Goal: Information Seeking & Learning: Learn about a topic

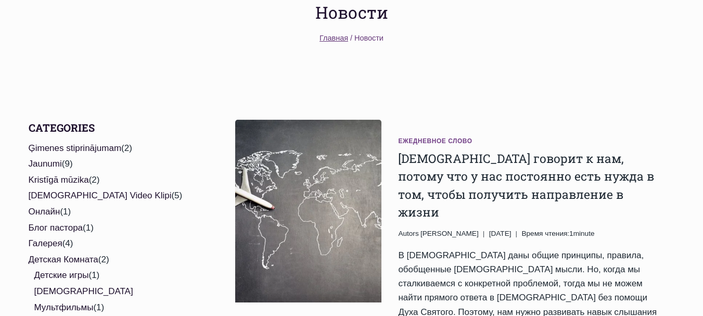
scroll to position [156, 0]
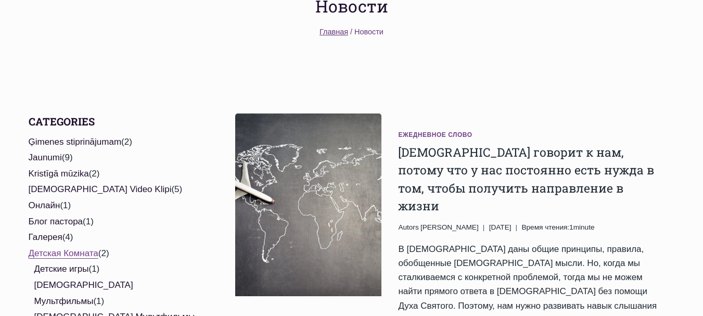
click at [78, 248] on link "Детская Комната" at bounding box center [64, 253] width 70 height 10
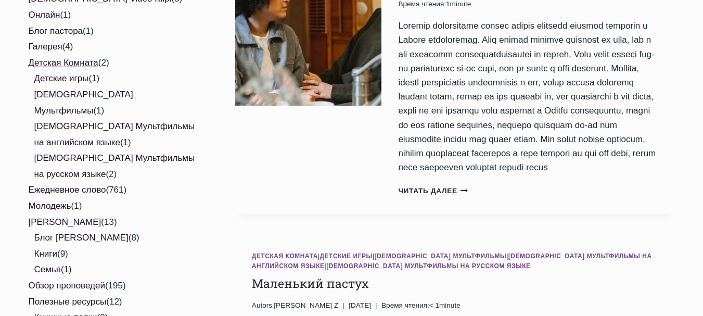
scroll to position [364, 0]
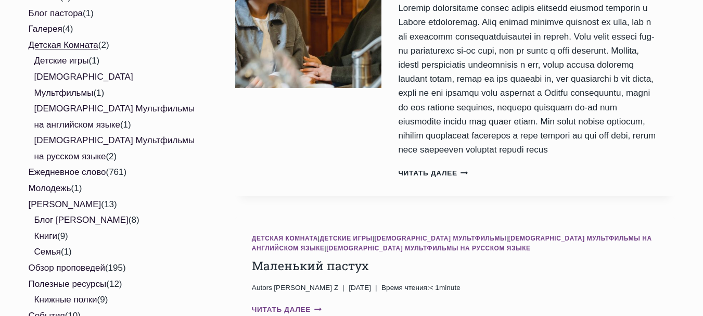
click at [295, 306] on link "Читать далее Маленький пастух Продолжить" at bounding box center [287, 310] width 70 height 8
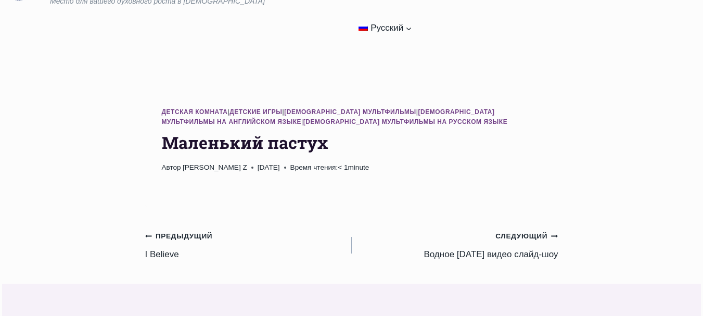
scroll to position [55, 0]
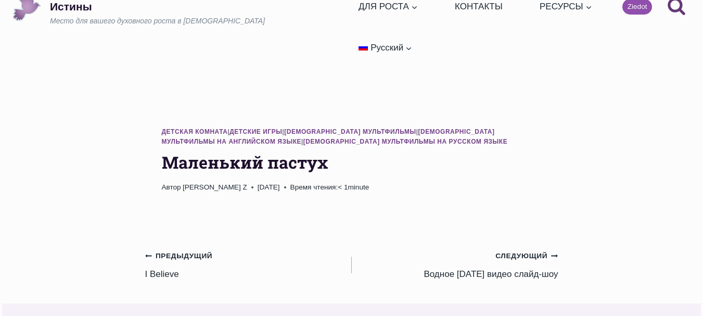
click at [289, 150] on h1 "Маленький пастух" at bounding box center [352, 162] width 380 height 25
click at [188, 250] on small "Предыдущий Предыдущий" at bounding box center [179, 255] width 68 height 11
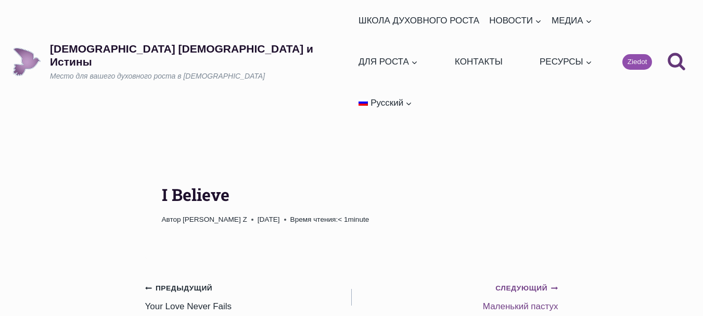
click at [508, 281] on link "Следующий Продолжить Маленький пастух" at bounding box center [455, 297] width 207 height 33
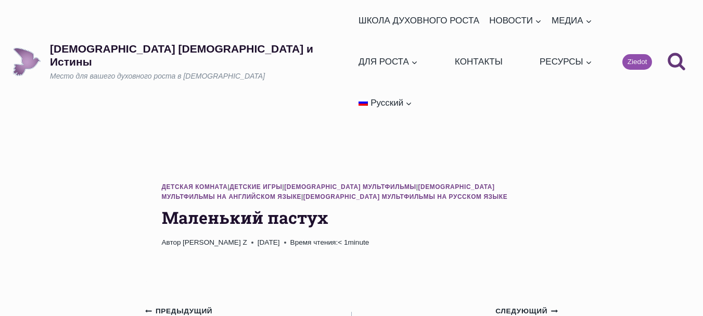
click at [200, 238] on link "[PERSON_NAME] Z" at bounding box center [215, 242] width 65 height 8
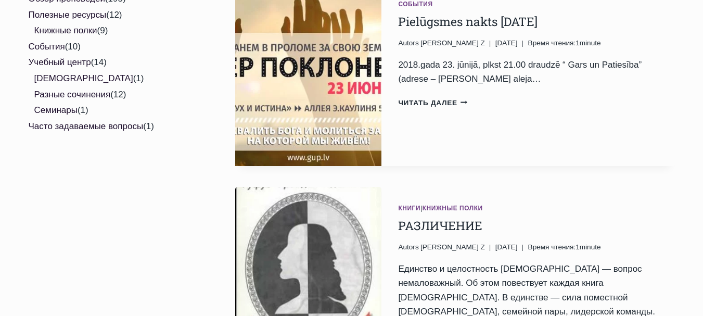
scroll to position [677, 0]
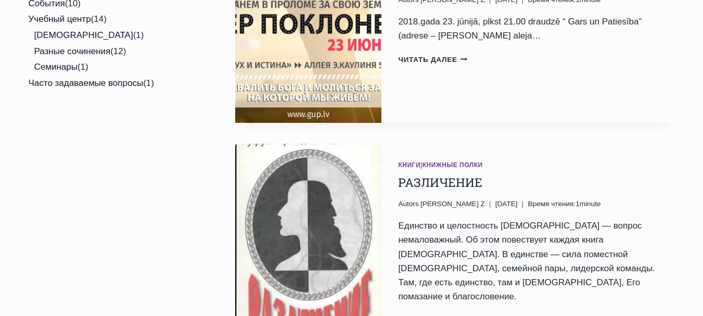
click at [421, 315] on link "Читать далее РАЗЛИЧЕНИЕ Продолжить" at bounding box center [433, 320] width 70 height 8
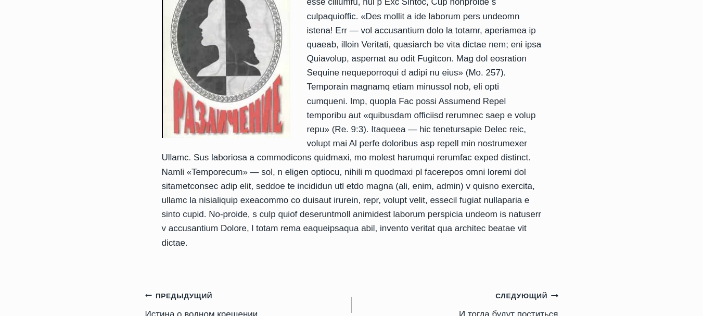
scroll to position [469, 0]
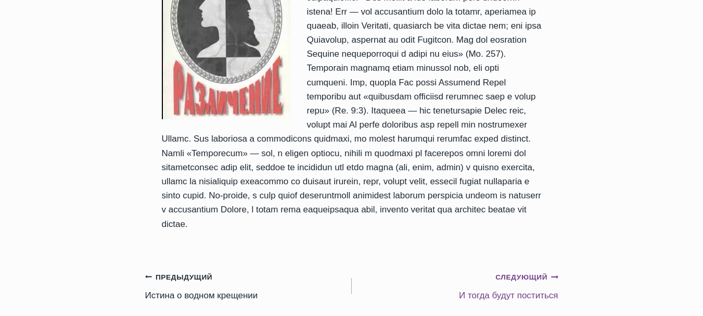
click at [513, 270] on div "Следующий Продолжить" at bounding box center [460, 277] width 198 height 14
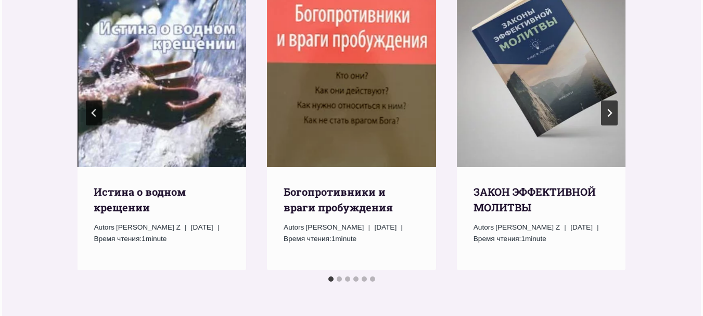
scroll to position [937, 0]
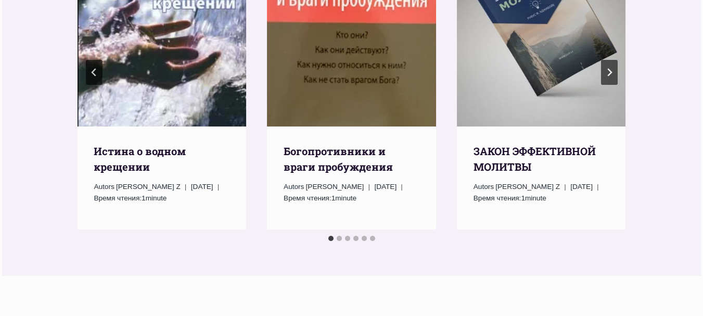
click at [336, 234] on li "Select a slide to show" at bounding box center [339, 238] width 8 height 9
click at [349, 236] on button "Go to slide 3" at bounding box center [347, 238] width 5 height 5
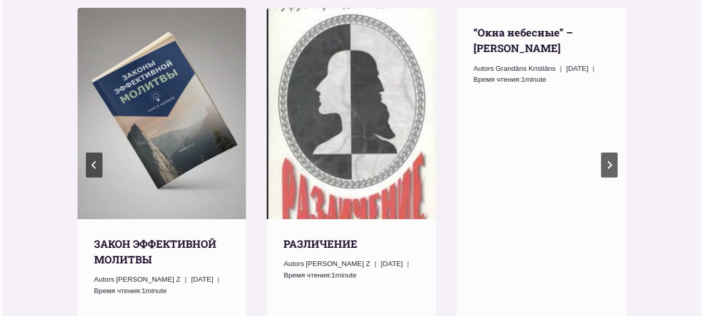
scroll to position [833, 0]
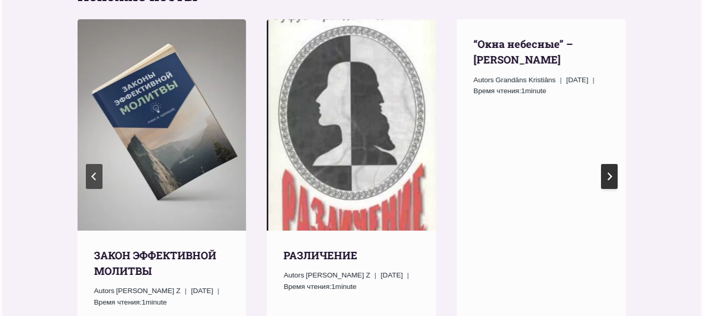
click at [611, 164] on button "Следующий" at bounding box center [609, 176] width 17 height 25
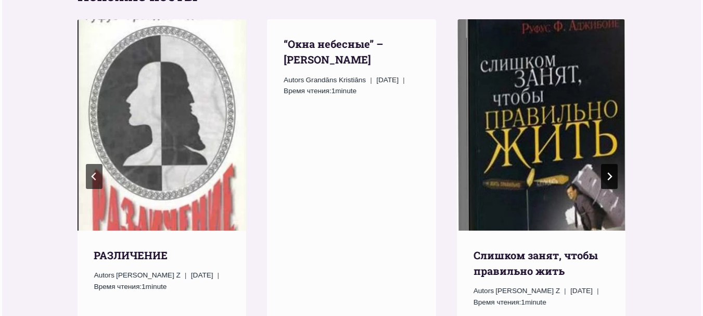
click at [611, 164] on button "Следующий" at bounding box center [609, 176] width 17 height 25
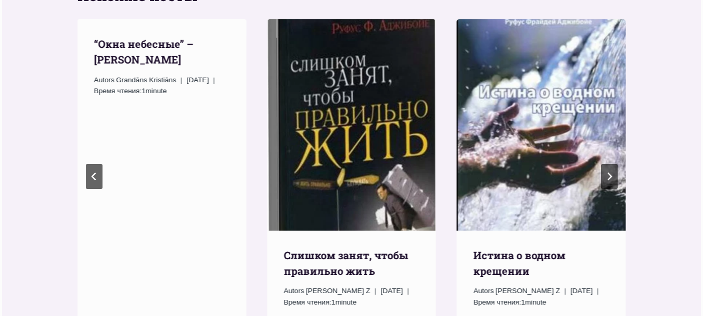
click at [361, 89] on img "Слишком занят, чтобы правильно жить" at bounding box center [351, 124] width 169 height 211
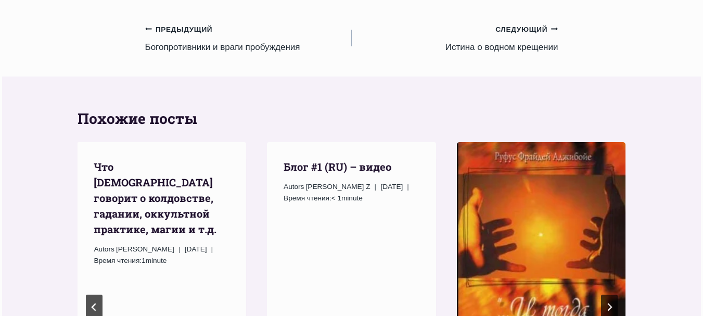
scroll to position [1093, 0]
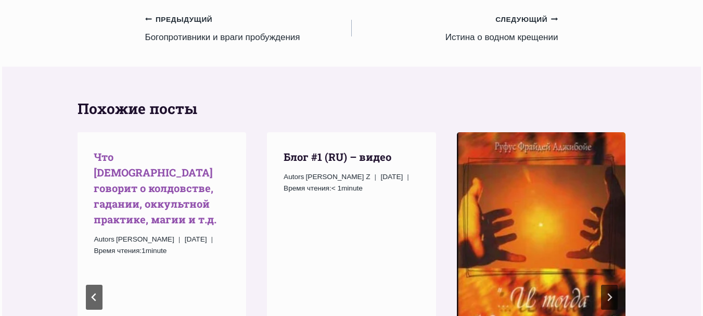
click at [113, 150] on link "Что Бог говорит о колдовстве, гадании, оккультной практике, магии и т.д." at bounding box center [155, 188] width 123 height 76
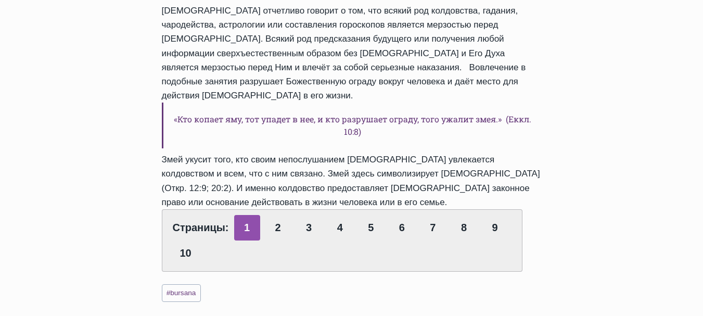
scroll to position [625, 0]
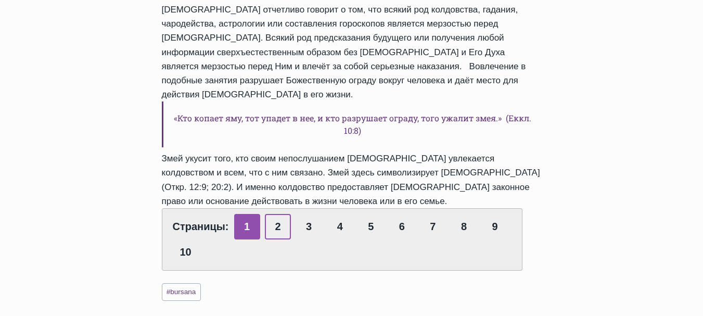
click at [279, 214] on link "2" at bounding box center [278, 227] width 26 height 26
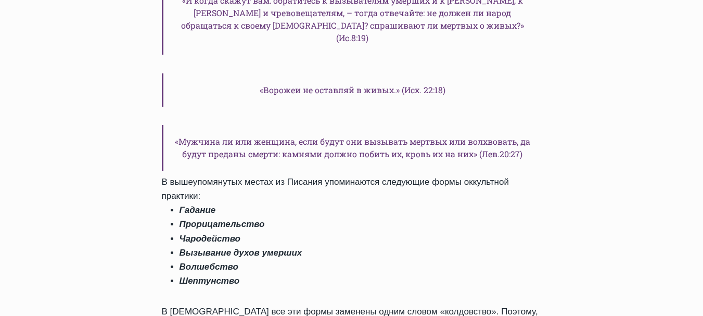
scroll to position [833, 0]
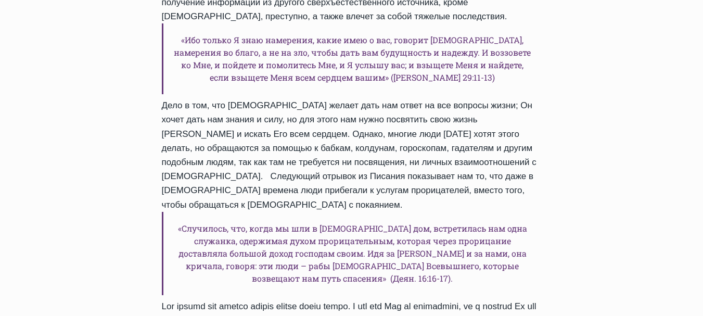
scroll to position [1458, 0]
